Goal: Information Seeking & Learning: Compare options

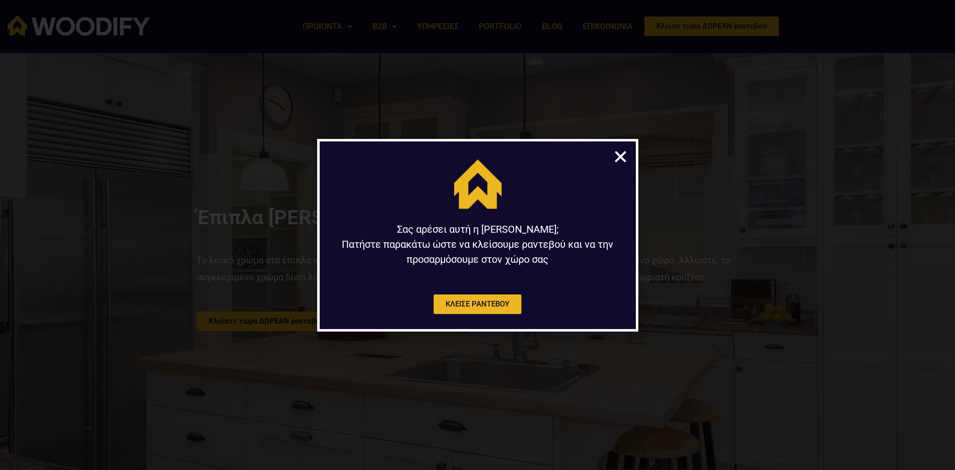
click at [620, 154] on icon "Close" at bounding box center [621, 157] width 16 height 16
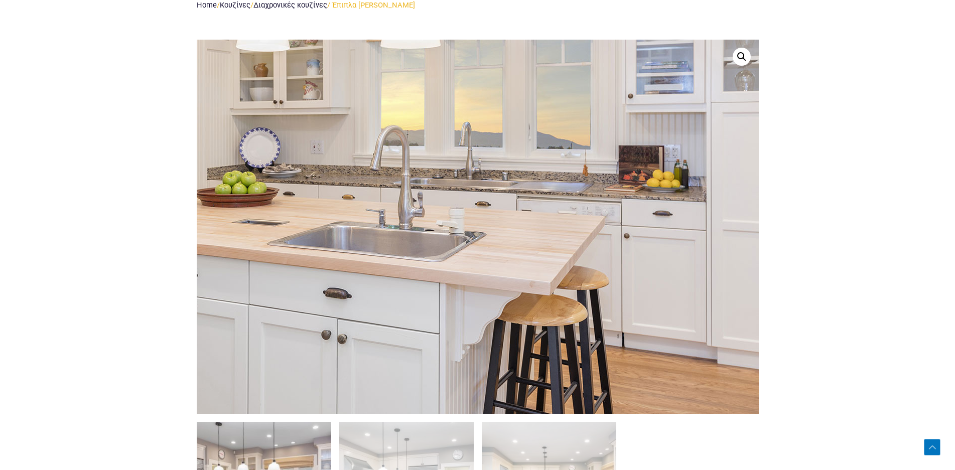
scroll to position [493, 0]
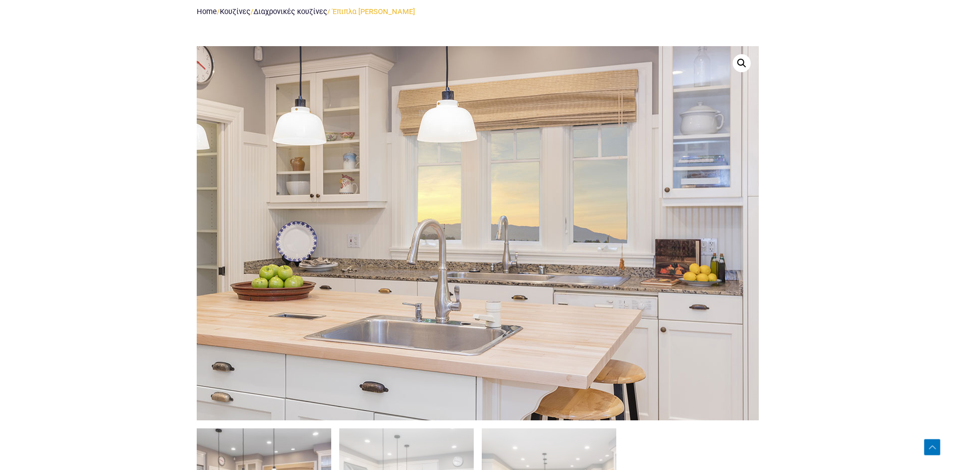
click at [587, 239] on img at bounding box center [400, 229] width 964 height 642
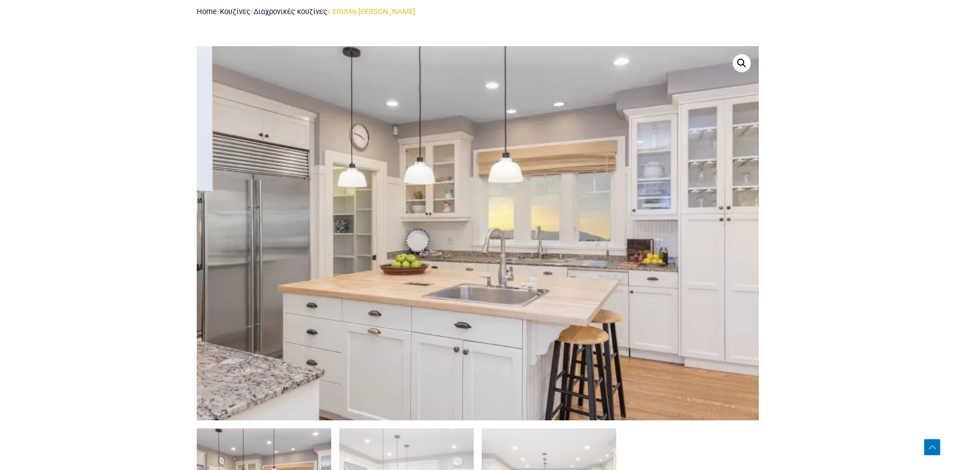
click at [744, 62] on link at bounding box center [742, 63] width 18 height 18
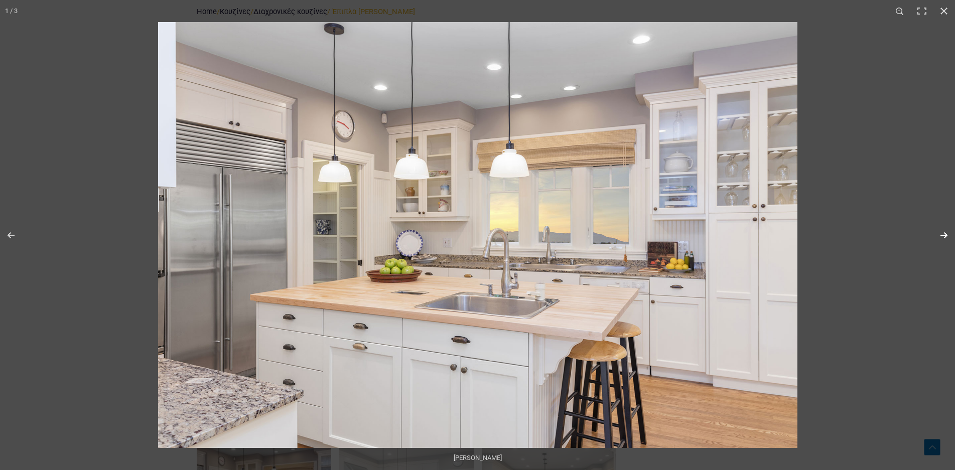
click at [948, 234] on button "Next (arrow right)" at bounding box center [937, 235] width 35 height 50
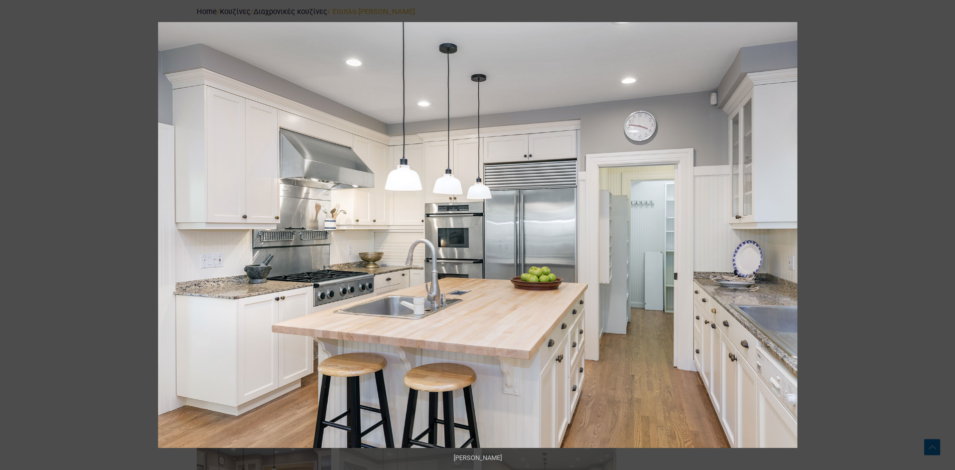
click at [948, 234] on button "Next (arrow right)" at bounding box center [937, 235] width 35 height 50
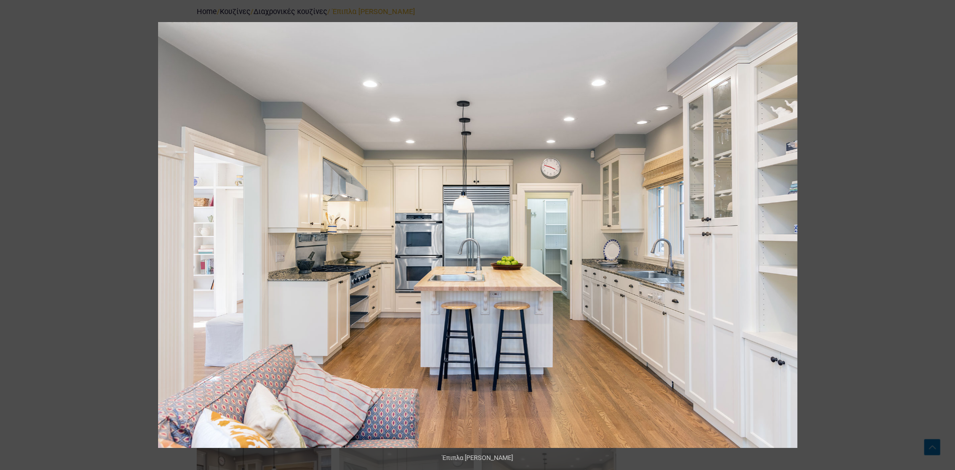
click at [948, 234] on button "Next (arrow right)" at bounding box center [937, 235] width 35 height 50
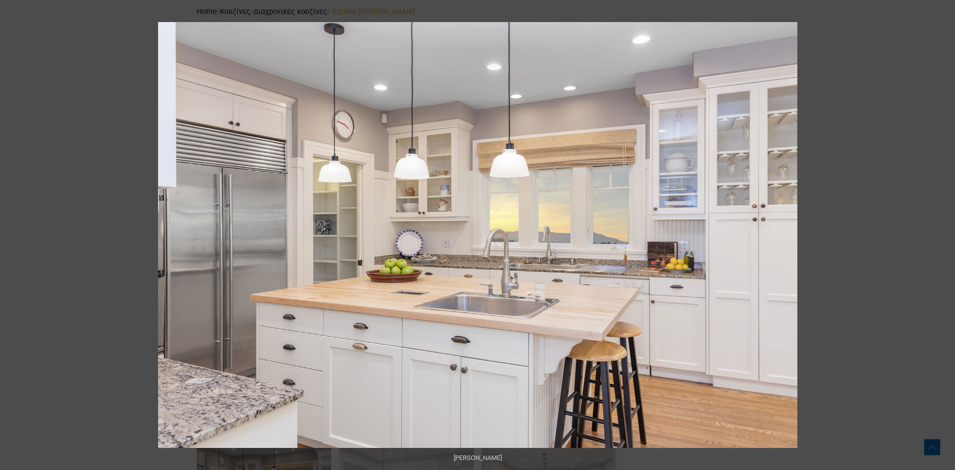
click at [948, 234] on button "Next (arrow right)" at bounding box center [937, 235] width 35 height 50
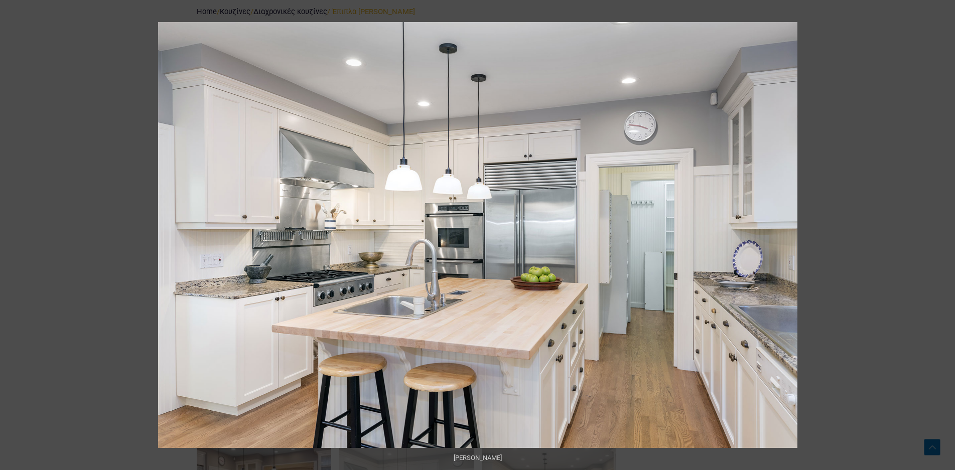
click at [948, 234] on button "Next (arrow right)" at bounding box center [937, 235] width 35 height 50
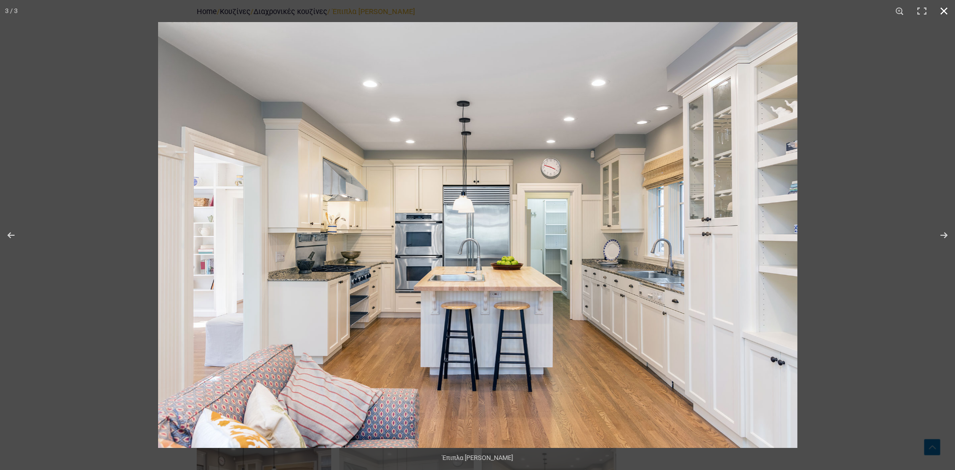
click at [936, 8] on button "Close (Esc)" at bounding box center [944, 11] width 22 height 22
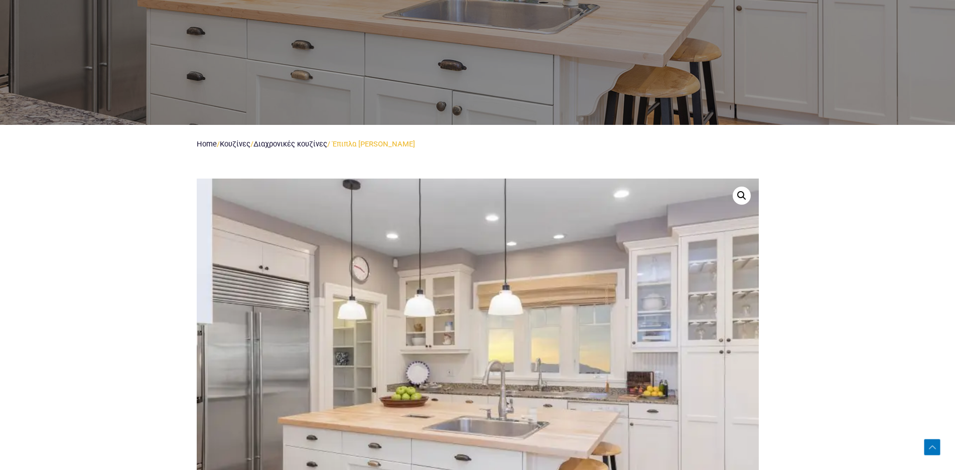
scroll to position [352, 0]
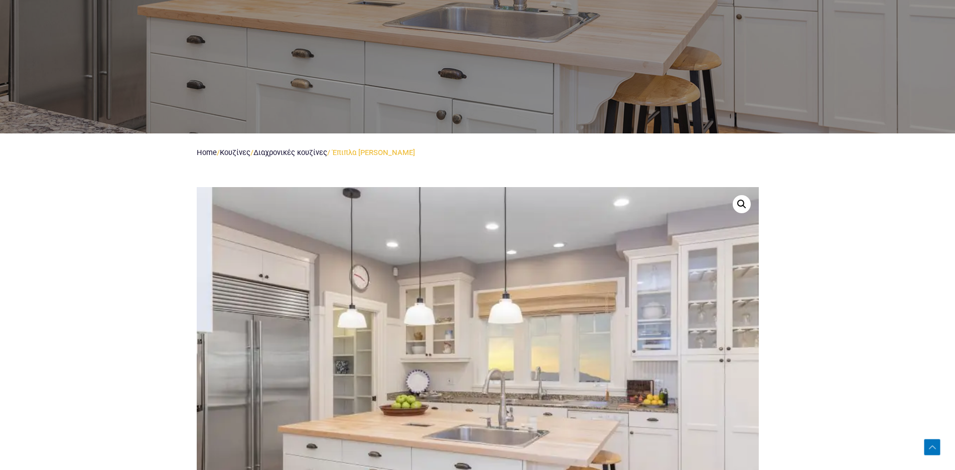
click at [300, 150] on link "Διαχρονικές κουζίνες" at bounding box center [290, 152] width 74 height 9
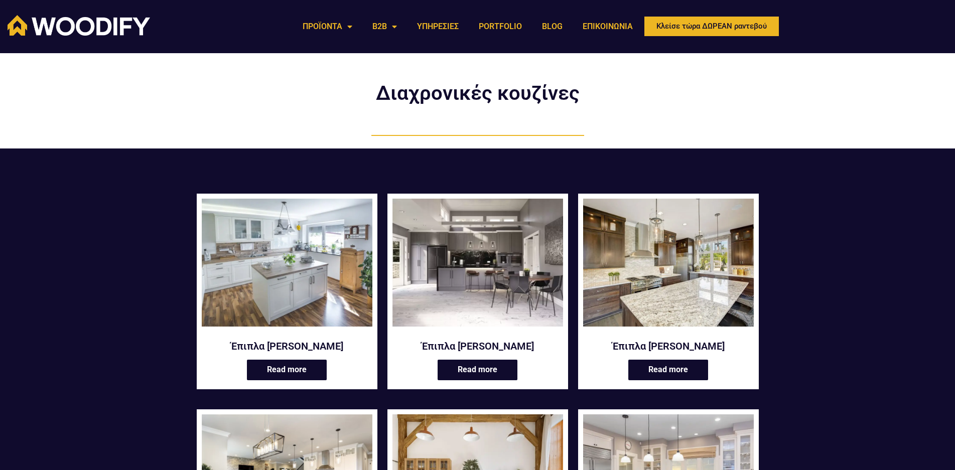
click at [322, 293] on img at bounding box center [287, 263] width 171 height 128
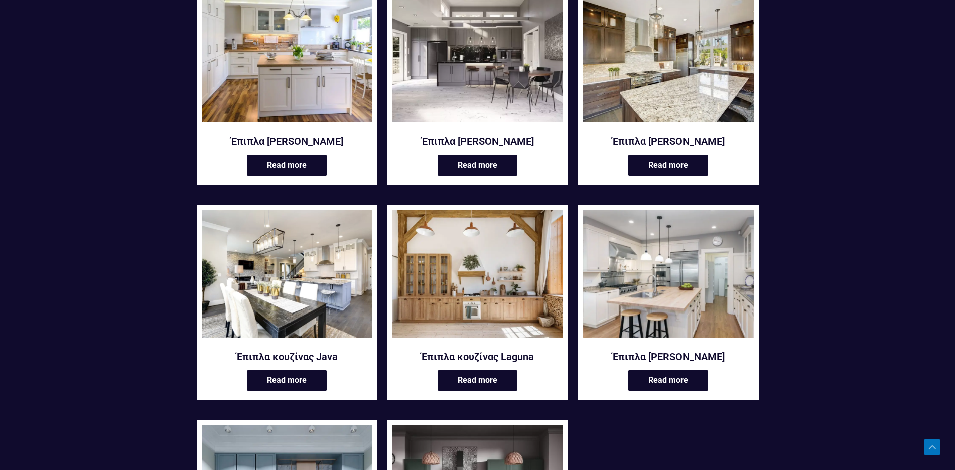
scroll to position [211, 0]
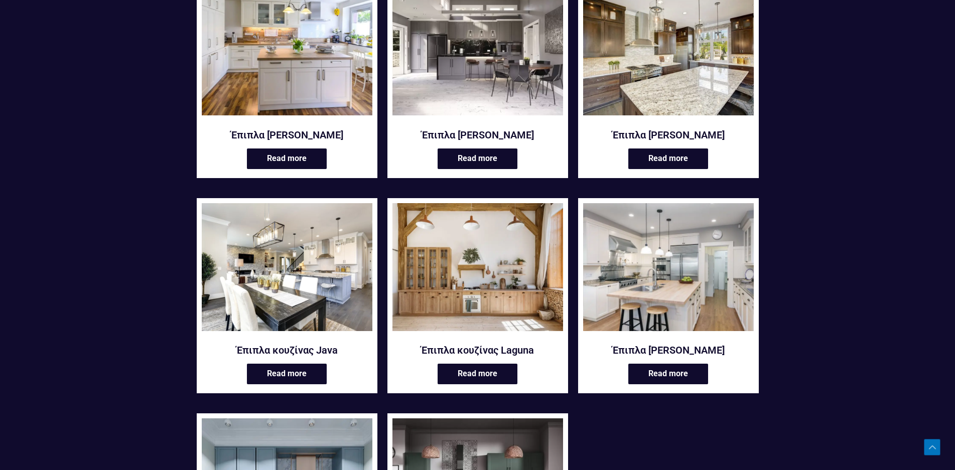
click at [671, 291] on img at bounding box center [668, 267] width 171 height 128
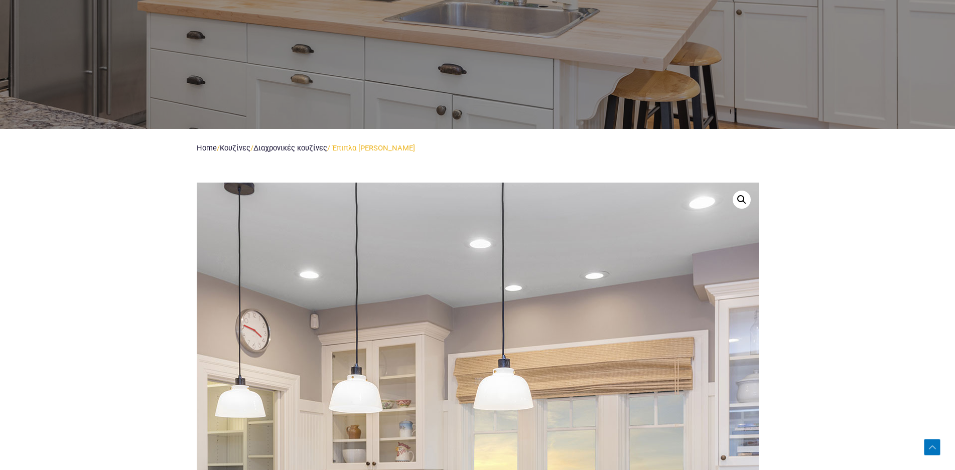
scroll to position [352, 0]
